Goal: Task Accomplishment & Management: Manage account settings

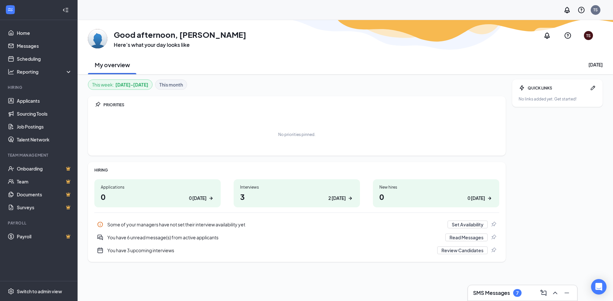
click at [275, 195] on h1 "3 2 today" at bounding box center [296, 196] width 113 height 11
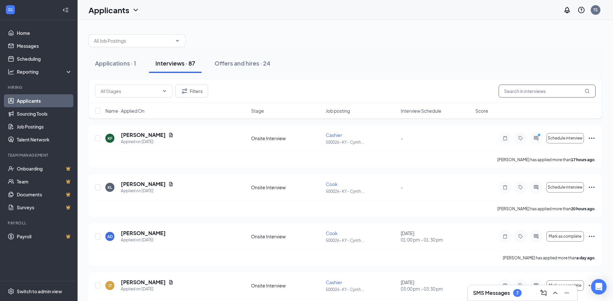
click at [526, 90] on input "text" at bounding box center [546, 91] width 97 height 13
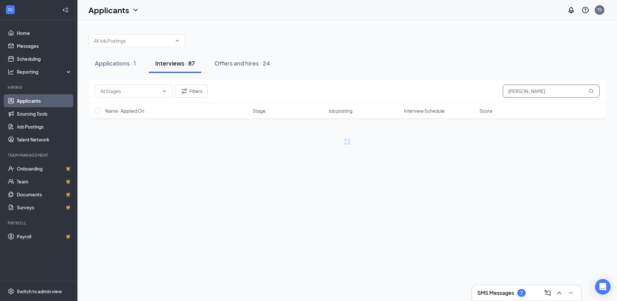
type input "[PERSON_NAME]"
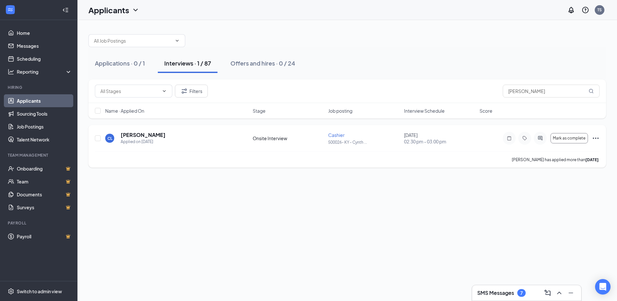
click at [164, 138] on div "[PERSON_NAME] [PERSON_NAME] Applied on [DATE]" at bounding box center [177, 138] width 144 height 14
click at [598, 139] on icon "Ellipses" at bounding box center [596, 138] width 8 height 8
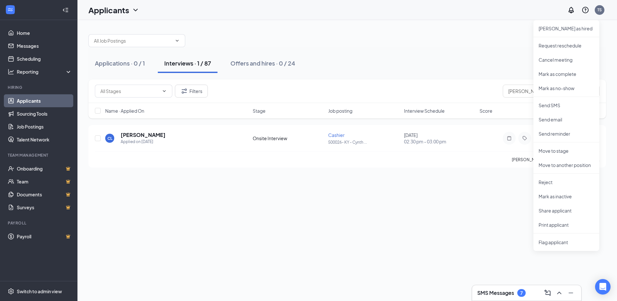
click at [479, 207] on div "Applications · 0 / 1 Interviews · 1 / 87 Offers and hires · 0 / 24 Filters [PER…" at bounding box center [348, 160] width 540 height 281
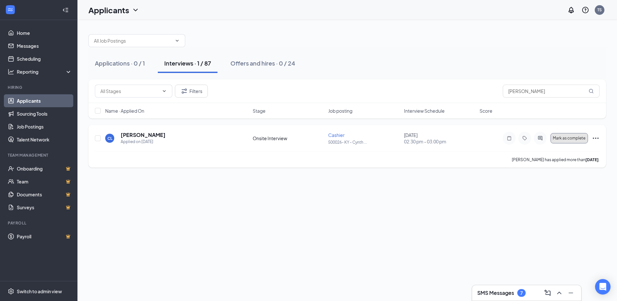
click at [556, 135] on button "Mark as complete" at bounding box center [569, 138] width 37 height 10
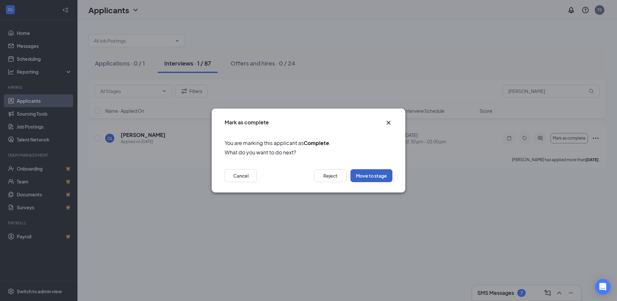
click at [375, 176] on button "Move to stage" at bounding box center [372, 175] width 42 height 13
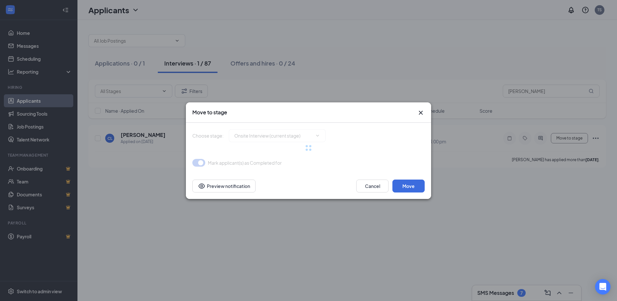
type input "Background Check (18 Years+) (next stage)"
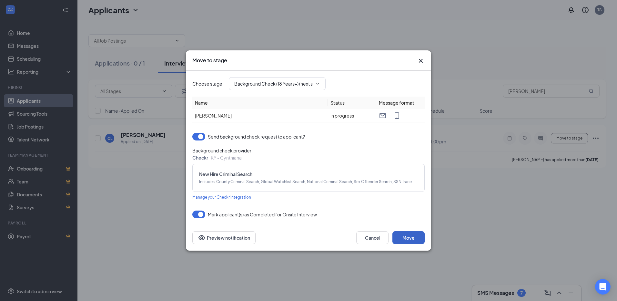
click at [418, 237] on button "Move" at bounding box center [409, 237] width 32 height 13
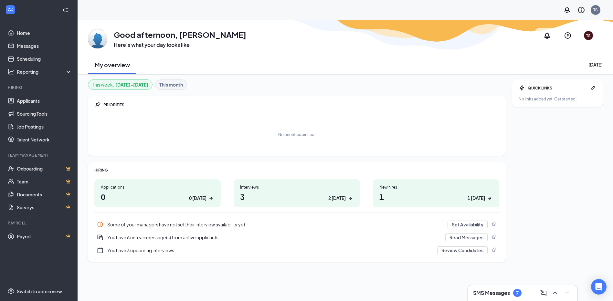
click at [421, 192] on h1 "1 1 today" at bounding box center [435, 196] width 113 height 11
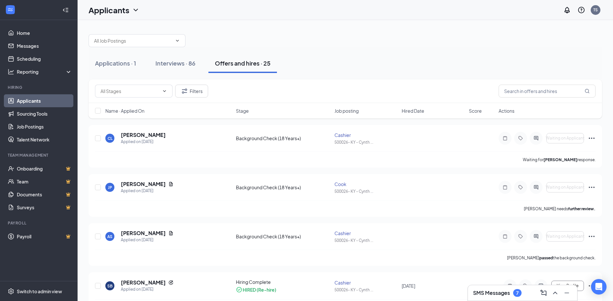
drag, startPoint x: 283, startPoint y: 164, endPoint x: 314, endPoint y: 46, distance: 121.8
click at [314, 47] on div "Applications · 1 Interviews · 86 Offers and hires · 25" at bounding box center [344, 63] width 513 height 32
click at [184, 63] on div "Interviews · 86" at bounding box center [175, 63] width 40 height 8
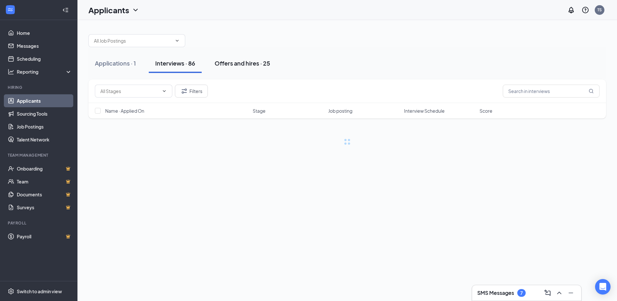
click at [258, 60] on div "Offers and hires · 25" at bounding box center [243, 63] width 56 height 8
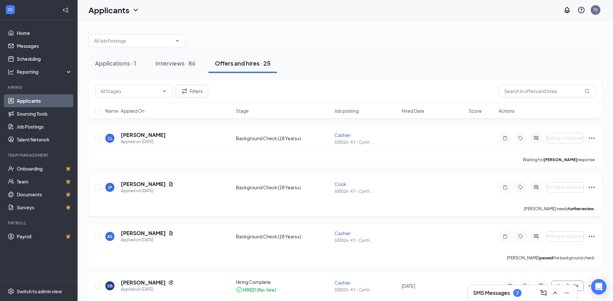
click at [590, 185] on icon "Ellipses" at bounding box center [591, 187] width 8 height 8
click at [508, 205] on div "John Persinger needs further review." at bounding box center [345, 209] width 500 height 16
click at [140, 184] on h5 "John Persinger" at bounding box center [143, 184] width 45 height 7
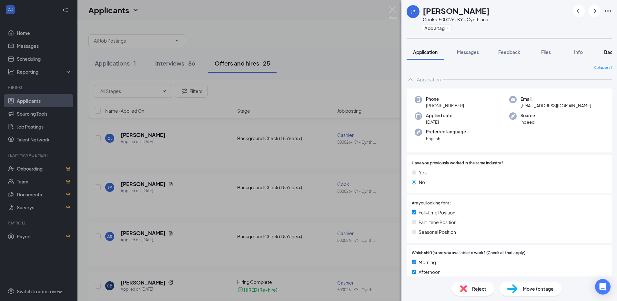
click at [610, 52] on span "Background" at bounding box center [618, 52] width 26 height 6
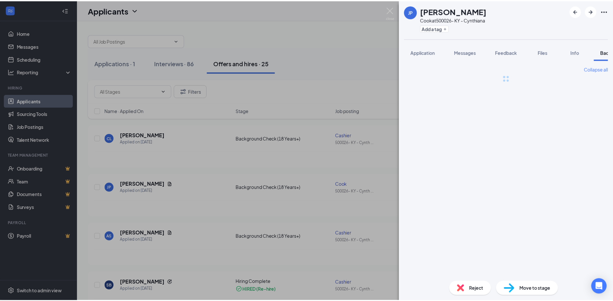
scroll to position [0, 25]
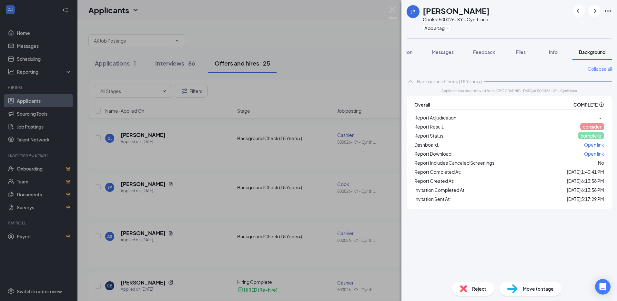
click at [594, 150] on link "Open link" at bounding box center [595, 153] width 20 height 7
click at [393, 9] on img at bounding box center [393, 12] width 8 height 13
